Goal: Task Accomplishment & Management: Complete application form

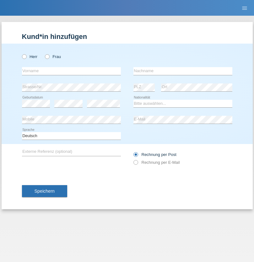
radio input "true"
click at [71, 71] on input "text" at bounding box center [71, 71] width 99 height 8
type input "[PERSON_NAME]"
click at [183, 71] on input "text" at bounding box center [182, 71] width 99 height 8
type input "Yasyrova"
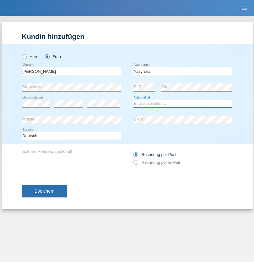
select select "UA"
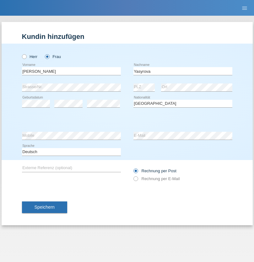
select select "C"
select select "04"
select select "06"
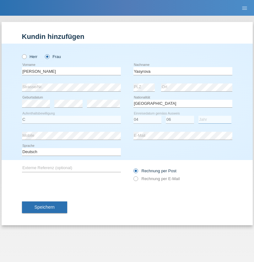
select select "2021"
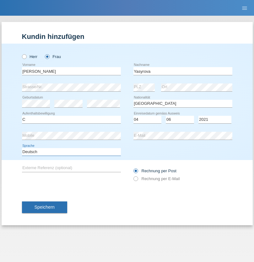
select select "en"
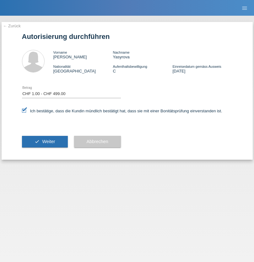
select select "1"
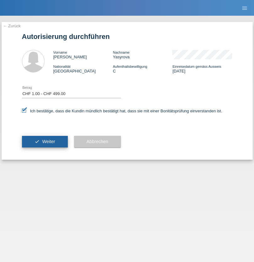
click at [45, 141] on span "Weiter" at bounding box center [48, 141] width 13 height 5
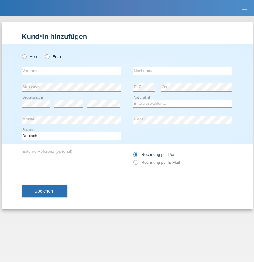
radio input "true"
click at [71, 71] on input "text" at bounding box center [71, 71] width 99 height 8
type input "Gjyla"
click at [183, 71] on input "text" at bounding box center [182, 71] width 99 height 8
type input "Zidi"
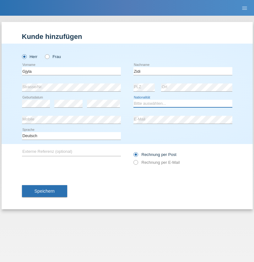
select select "CH"
radio input "true"
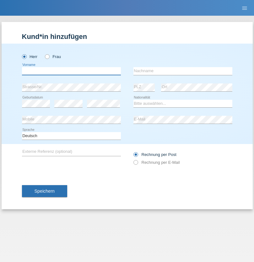
click at [71, 71] on input "text" at bounding box center [71, 71] width 99 height 8
type input "Kevin"
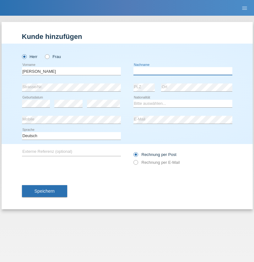
click at [183, 71] on input "text" at bounding box center [182, 71] width 99 height 8
type input "Ferhati"
select select "DE"
select select "C"
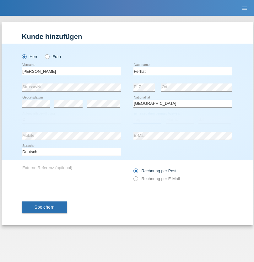
select select "14"
select select "02"
select select "2021"
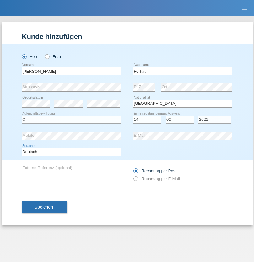
select select "en"
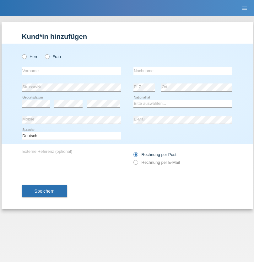
radio input "true"
click at [71, 71] on input "text" at bounding box center [71, 71] width 99 height 8
type input "firat"
click at [183, 71] on input "text" at bounding box center [182, 71] width 99 height 8
type input "kara"
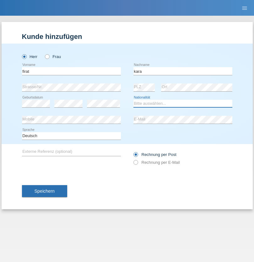
select select "CH"
radio input "true"
click at [71, 71] on input "text" at bounding box center [71, 71] width 99 height 8
type input "Bogdan"
click at [183, 71] on input "text" at bounding box center [182, 71] width 99 height 8
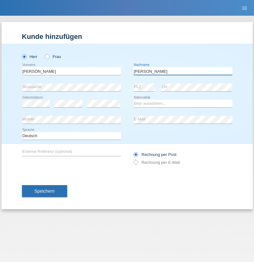
type input "Cristian"
select select "RO"
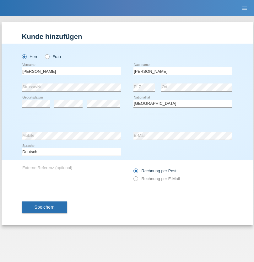
select select "C"
select select "11"
select select "02"
select select "2011"
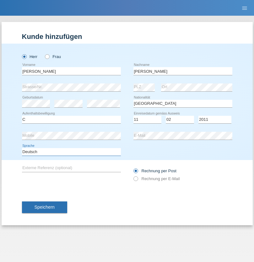
select select "en"
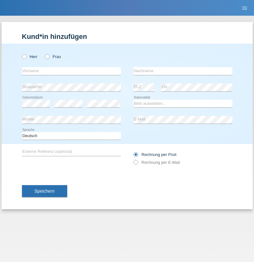
radio input "true"
click at [71, 71] on input "text" at bounding box center [71, 71] width 99 height 8
type input "[PERSON_NAME]"
click at [183, 71] on input "text" at bounding box center [182, 71] width 99 height 8
type input "Ymeri"
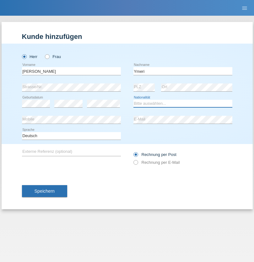
select select "XK"
select select "C"
select select "21"
select select "03"
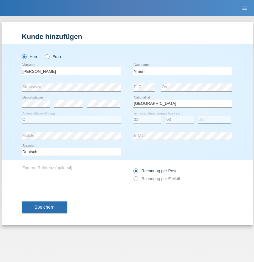
select select "1991"
